Goal: Task Accomplishment & Management: Use online tool/utility

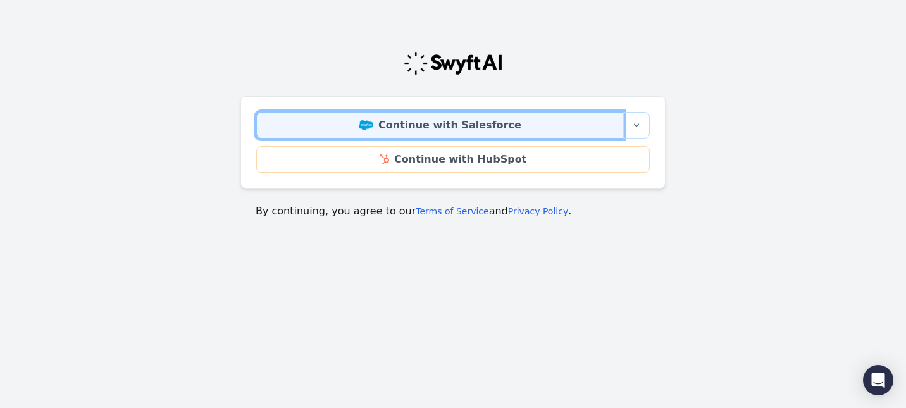
click at [434, 117] on link "Continue with Salesforce" at bounding box center [439, 125] width 367 height 27
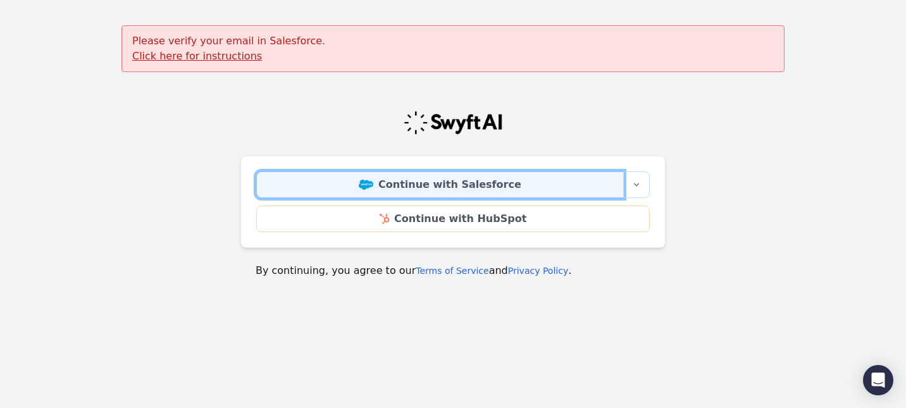
click at [413, 179] on link "Continue with Salesforce" at bounding box center [439, 184] width 367 height 27
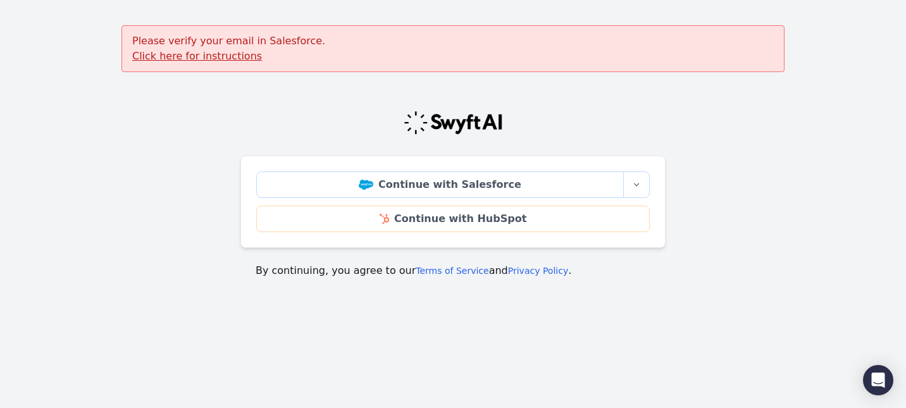
click at [225, 59] on u "Click here for instructions" at bounding box center [197, 56] width 130 height 12
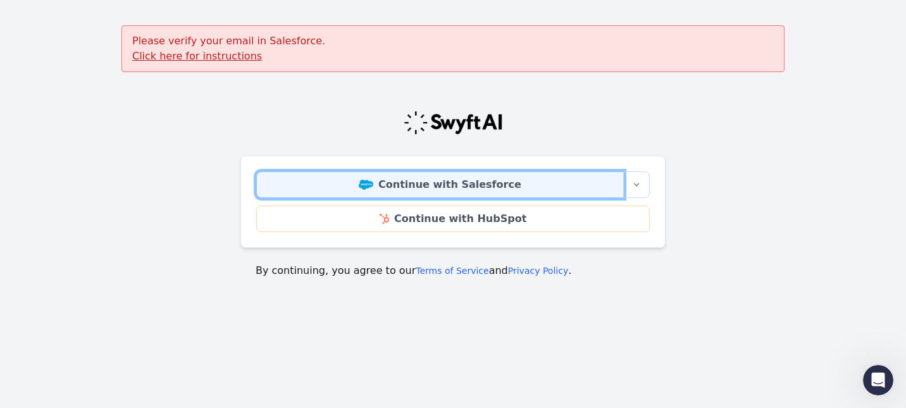
click at [367, 178] on link "Continue with Salesforce" at bounding box center [439, 184] width 367 height 27
click at [414, 180] on link "Continue with Salesforce" at bounding box center [439, 184] width 367 height 27
click at [417, 195] on link "Continue with Salesforce" at bounding box center [439, 184] width 367 height 27
